Goal: Communication & Community: Share content

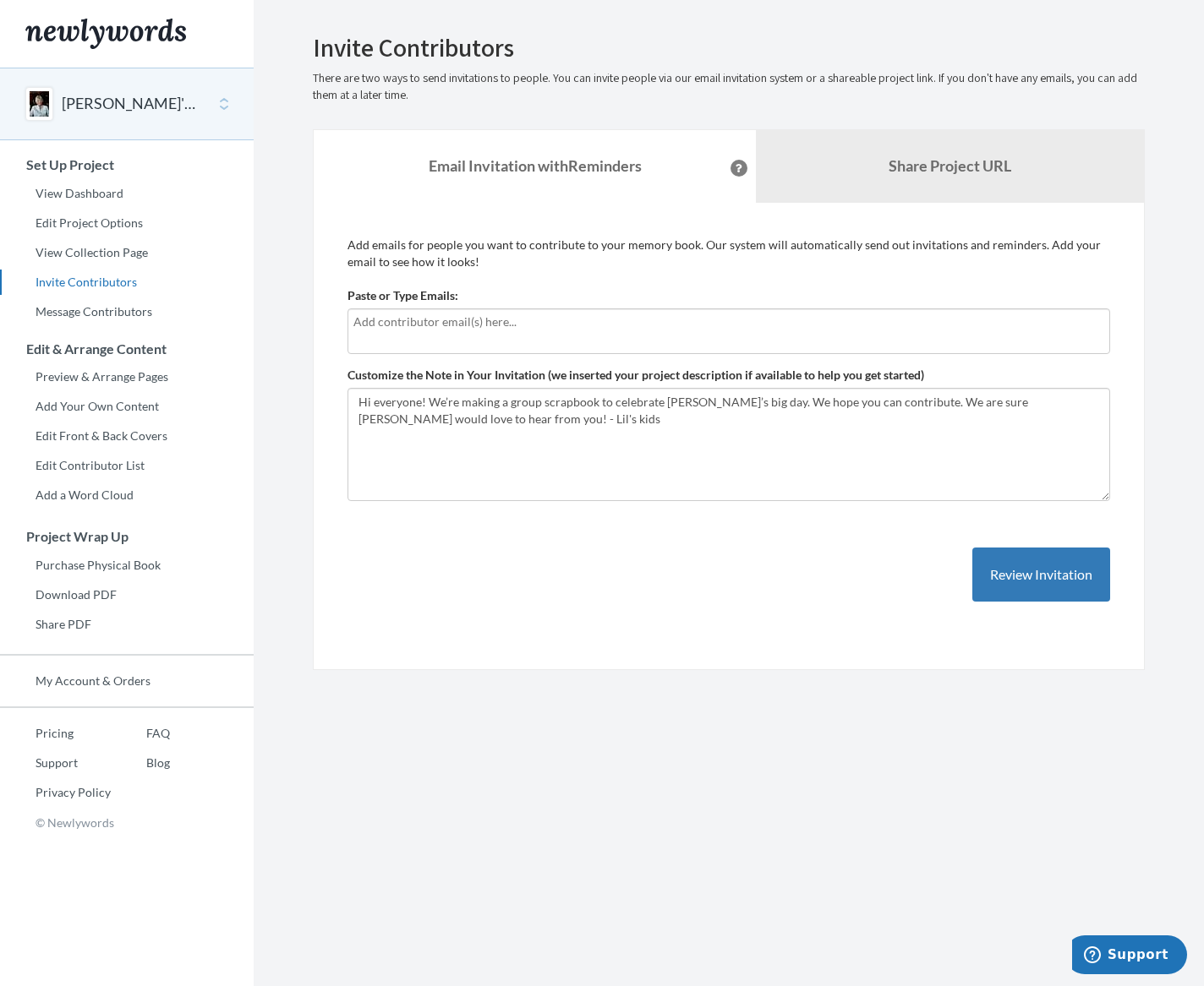
click at [573, 341] on div at bounding box center [729, 331] width 762 height 45
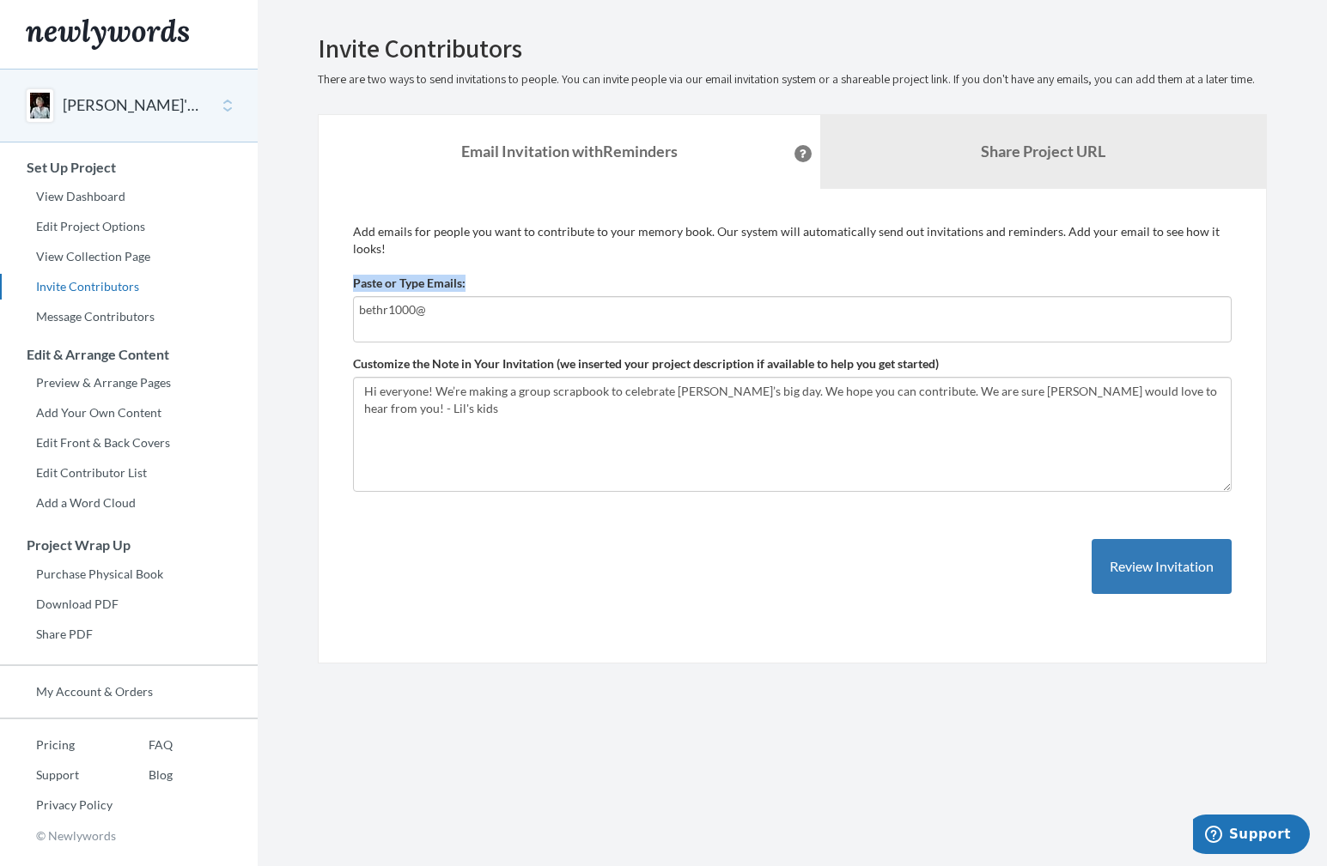
drag, startPoint x: 641, startPoint y: 324, endPoint x: 348, endPoint y: 293, distance: 295.3
click at [348, 293] on div "Add emails for people you want to contribute to your memory book. Our system wi…" at bounding box center [792, 427] width 949 height 476
click at [429, 304] on input "bethr1000@" at bounding box center [792, 310] width 866 height 19
drag, startPoint x: 423, startPoint y: 306, endPoint x: 359, endPoint y: 310, distance: 64.5
click at [359, 310] on input "bethr1000@" at bounding box center [792, 310] width 866 height 19
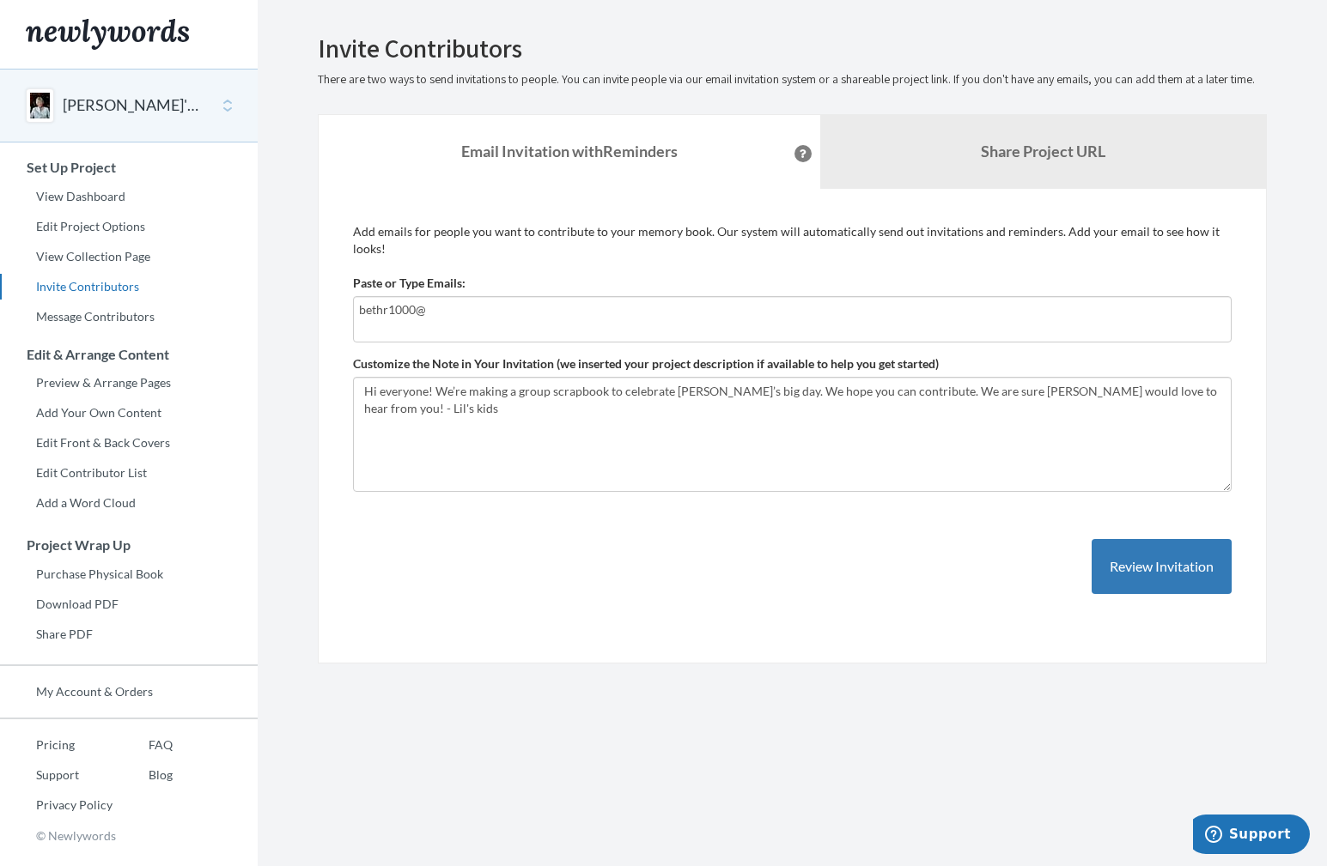
paste input "text"
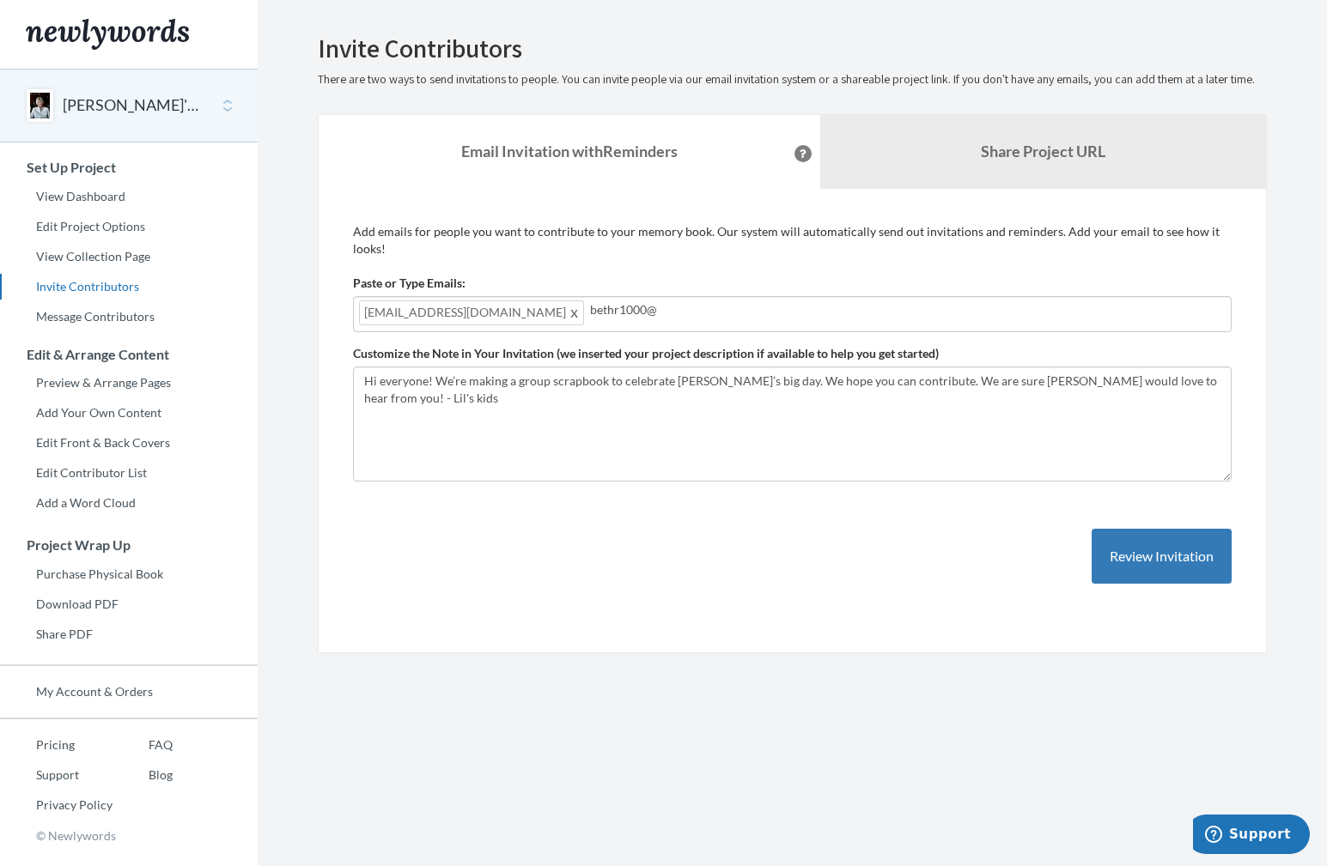
click at [610, 307] on input "bethr1000@" at bounding box center [907, 310] width 635 height 19
type input "b"
click at [1120, 558] on button "Review Invitation" at bounding box center [1161, 557] width 140 height 56
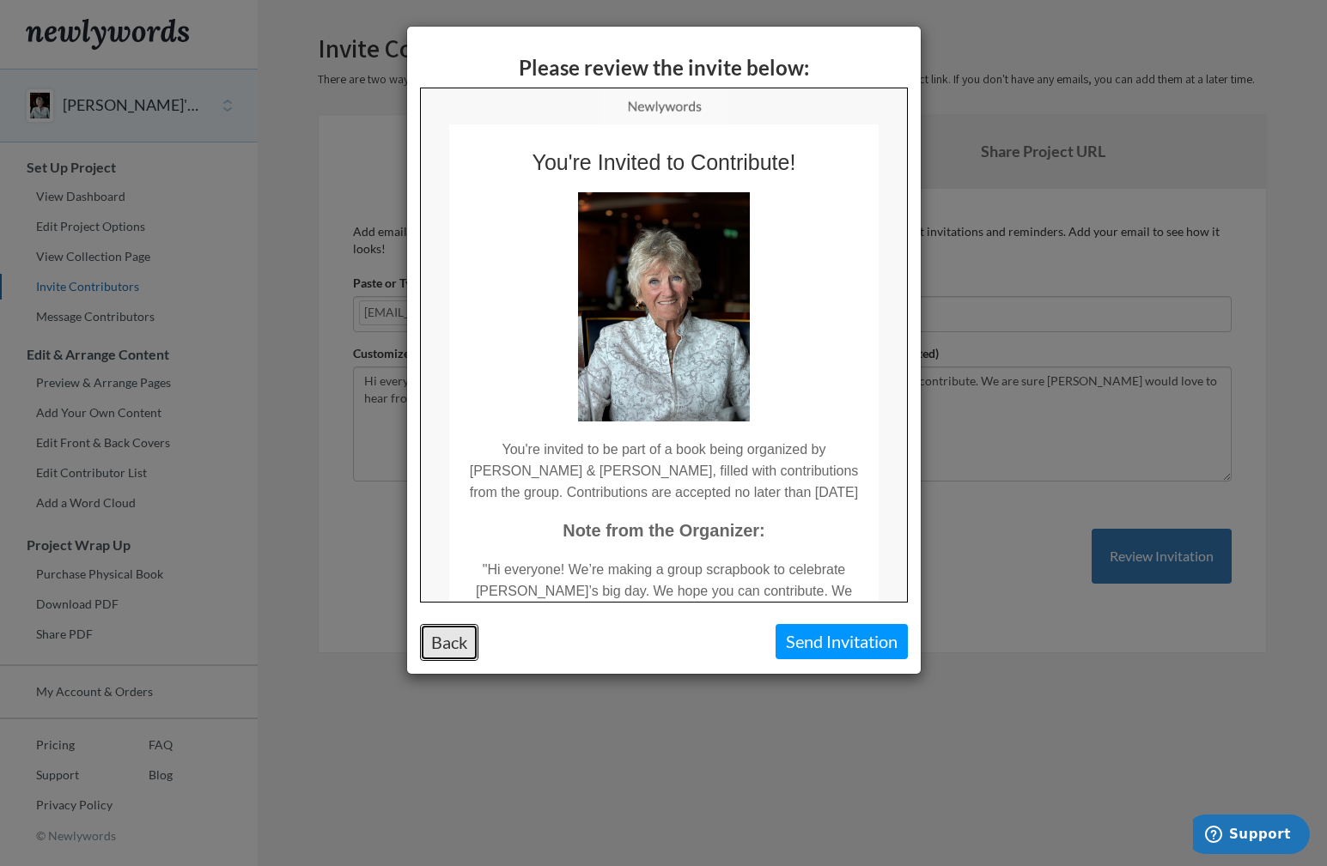
click at [460, 644] on button "Back" at bounding box center [449, 642] width 58 height 37
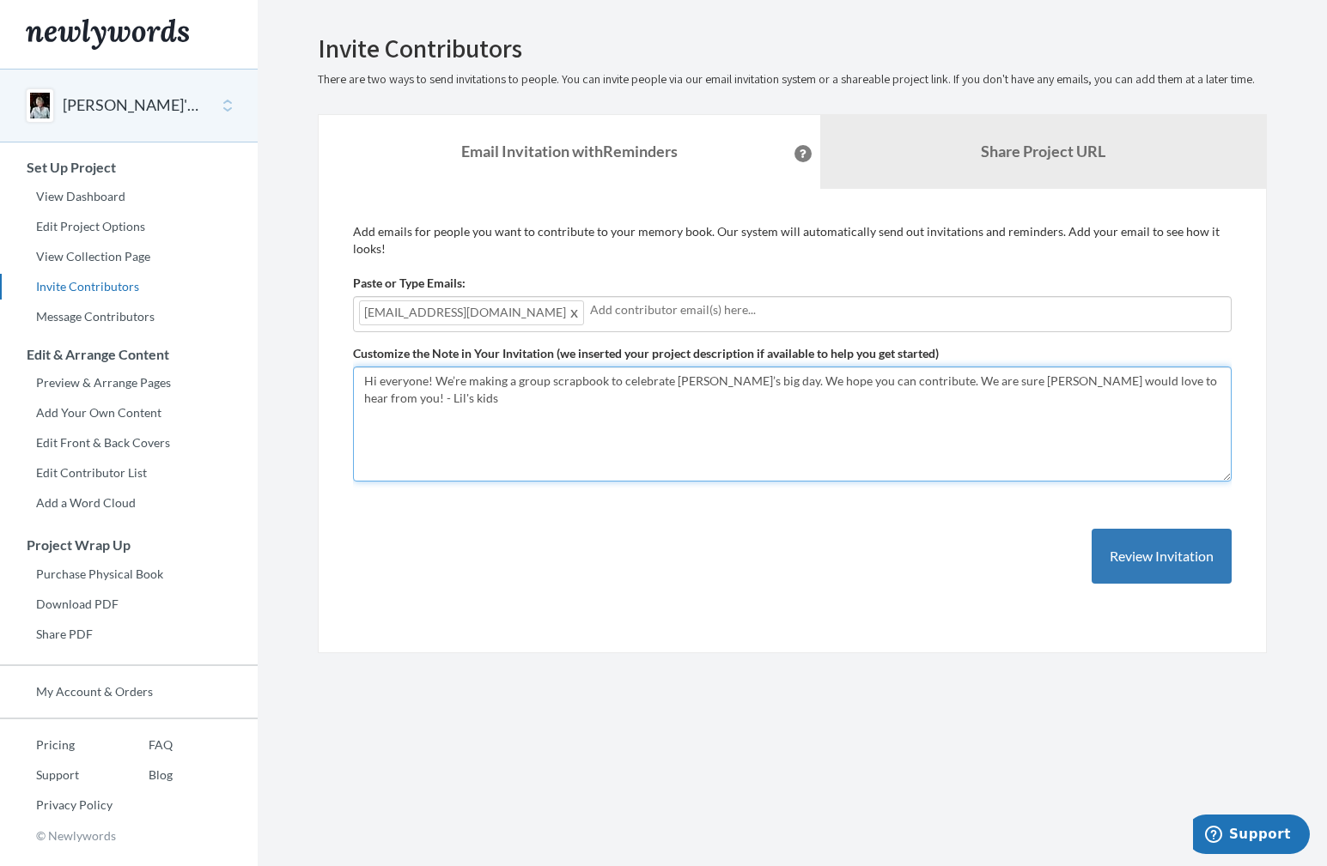
drag, startPoint x: 714, startPoint y: 381, endPoint x: 748, endPoint y: 384, distance: 33.6
click at [748, 384] on textarea "Hi everyone! We’re making a group scrapbook to celebrate [PERSON_NAME]’s big da…" at bounding box center [792, 424] width 878 height 115
type textarea "Hi everyone! We’re making a group scrapbook to celebrate [PERSON_NAME]’s 90th b…"
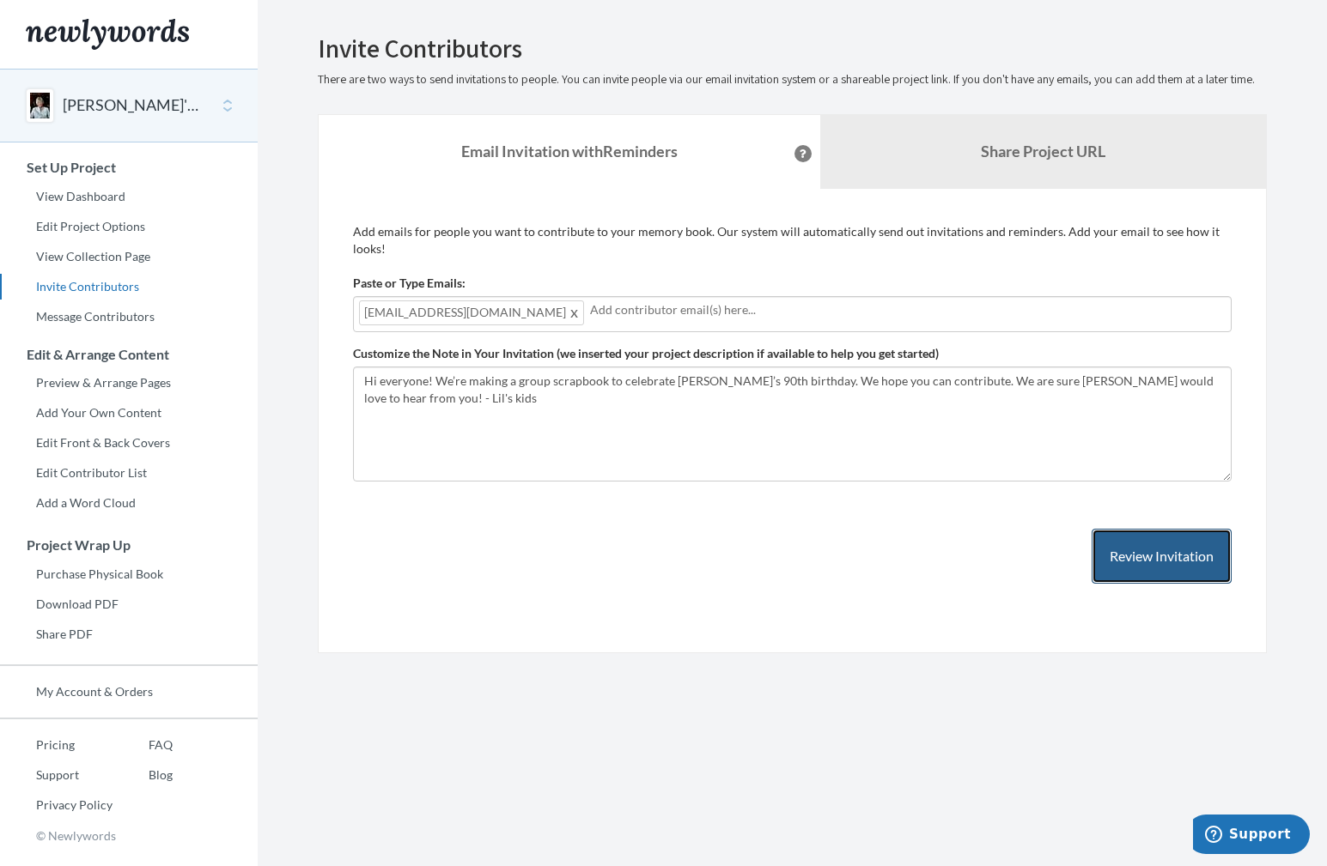
click at [1106, 561] on button "Review Invitation" at bounding box center [1161, 557] width 140 height 56
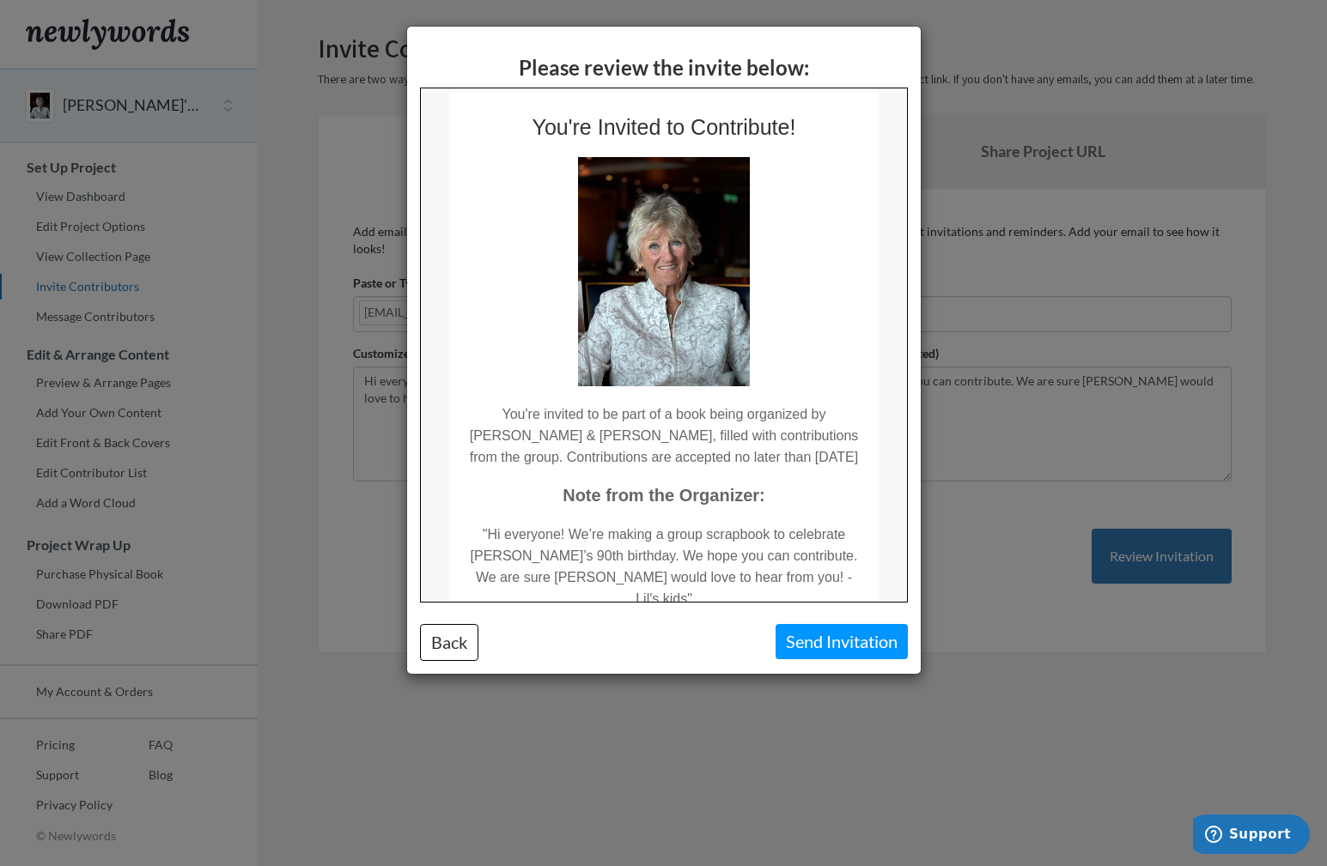
scroll to position [36, 0]
click at [798, 656] on button "Send Invitation" at bounding box center [841, 641] width 132 height 35
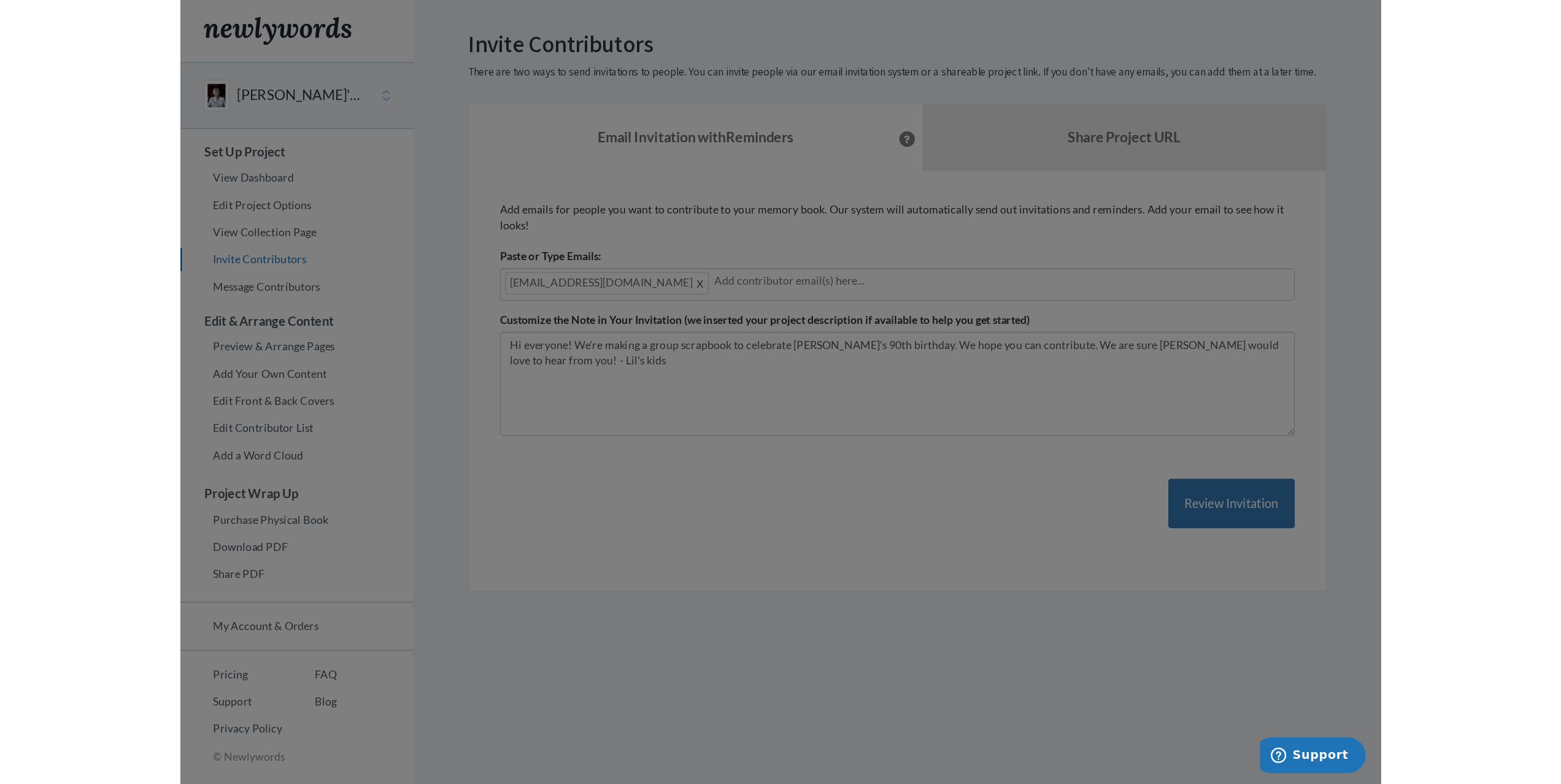
scroll to position [0, 0]
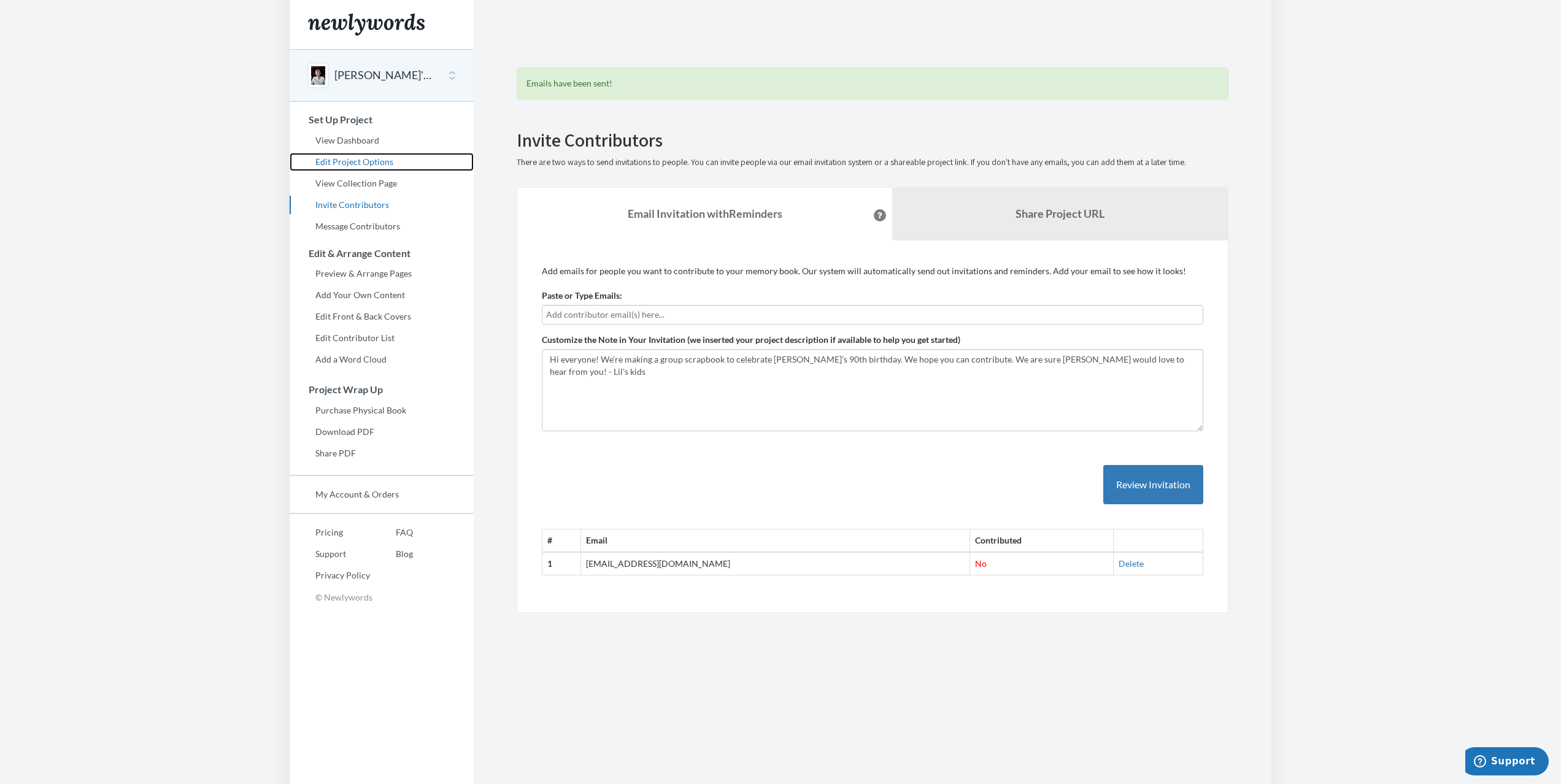
click at [358, 167] on link "Edit Project Options" at bounding box center [382, 162] width 184 height 19
